Goal: Task Accomplishment & Management: Manage account settings

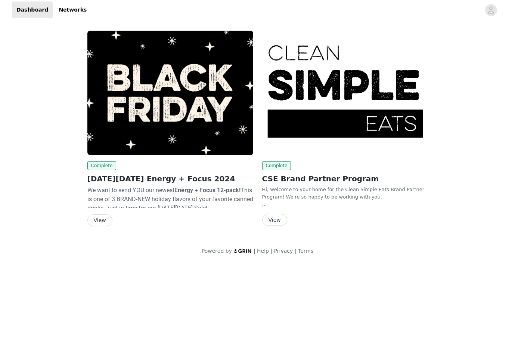
click at [46, 152] on div "Complete [DATE][DATE] Energy + Focus 2024 We want to send YOU our newest Energy…" at bounding box center [257, 143] width 515 height 242
click at [488, 10] on icon "avatar" at bounding box center [490, 10] width 7 height 12
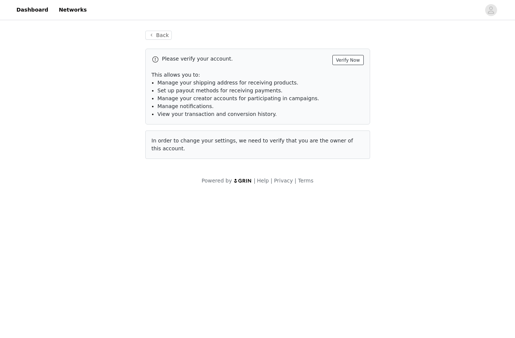
click at [356, 58] on button "Verify Now" at bounding box center [347, 60] width 31 height 10
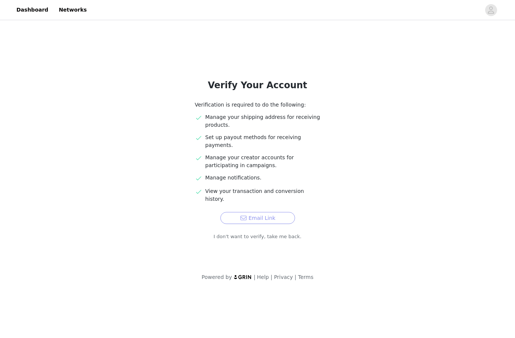
click at [267, 212] on button "Email Link" at bounding box center [257, 218] width 75 height 12
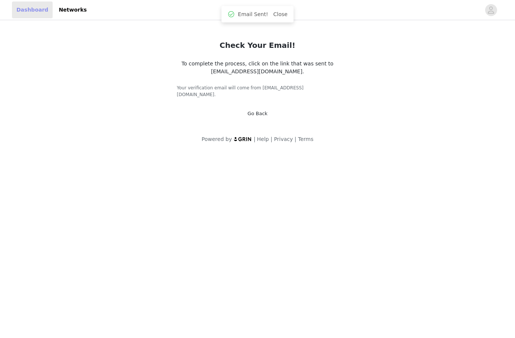
click at [39, 11] on link "Dashboard" at bounding box center [32, 9] width 41 height 17
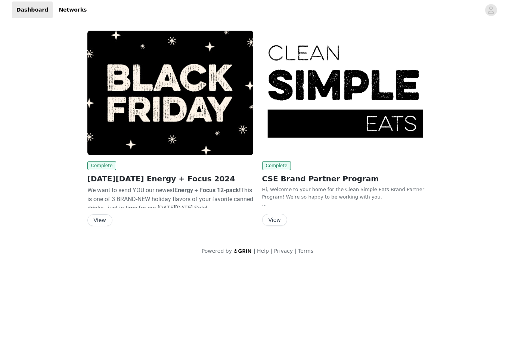
click at [294, 125] on img at bounding box center [345, 93] width 166 height 124
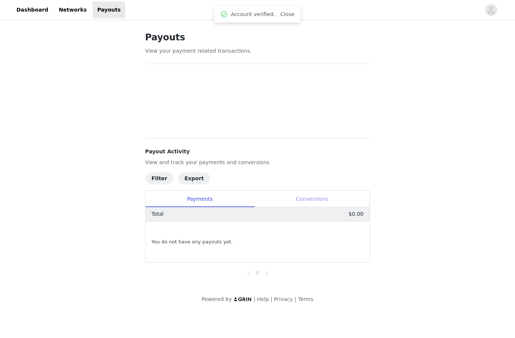
click at [309, 193] on div "Conversions" at bounding box center [311, 198] width 115 height 17
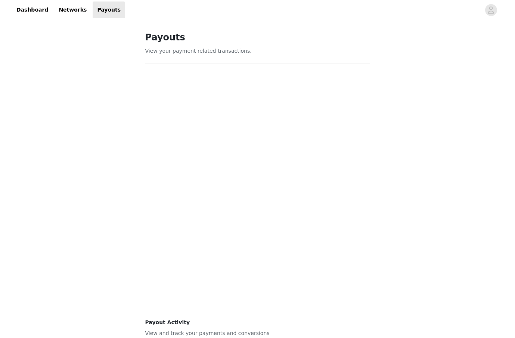
click at [123, 233] on div "Payouts View your payment related transactions. Payout Activity View and track …" at bounding box center [257, 252] width 515 height 461
click at [76, 12] on link "Networks" at bounding box center [72, 9] width 37 height 17
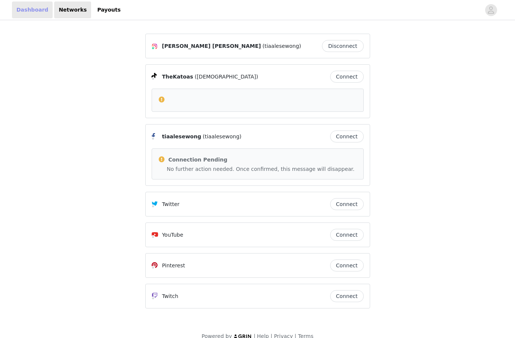
click at [37, 4] on link "Dashboard" at bounding box center [32, 9] width 41 height 17
